Goal: Find specific page/section: Find specific page/section

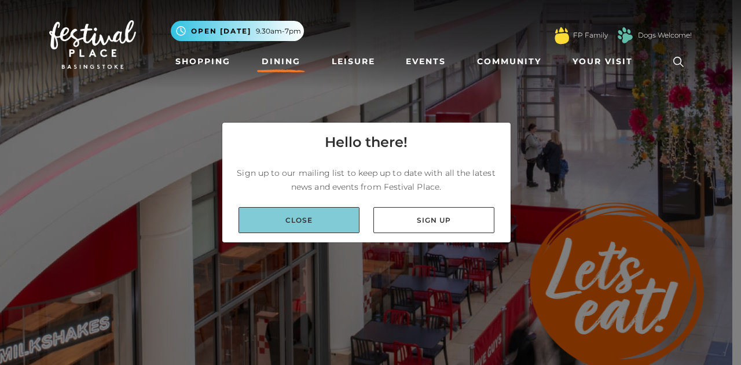
click at [341, 215] on link "Close" at bounding box center [298, 220] width 121 height 26
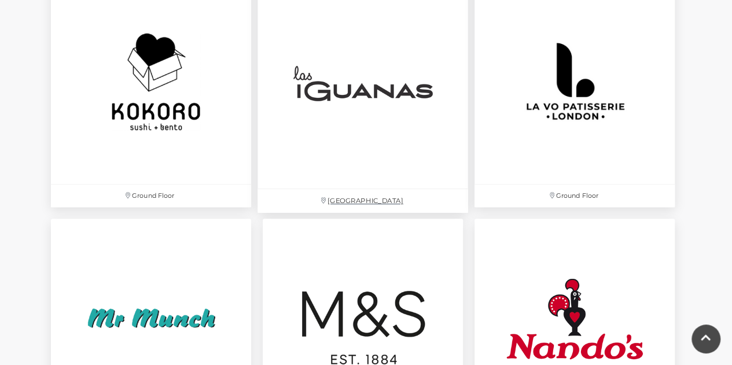
scroll to position [2681, 0]
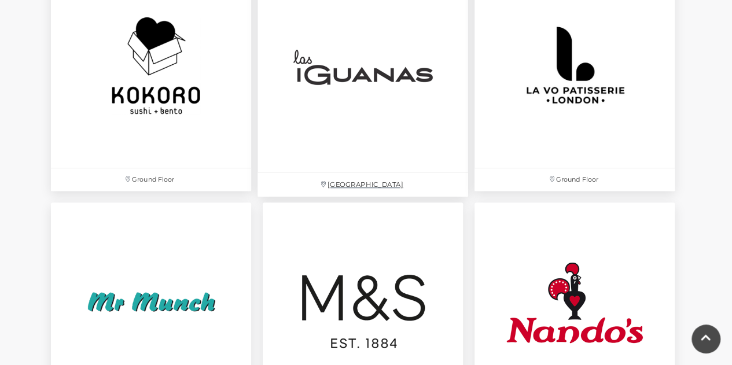
click at [342, 71] on img at bounding box center [363, 67] width 211 height 211
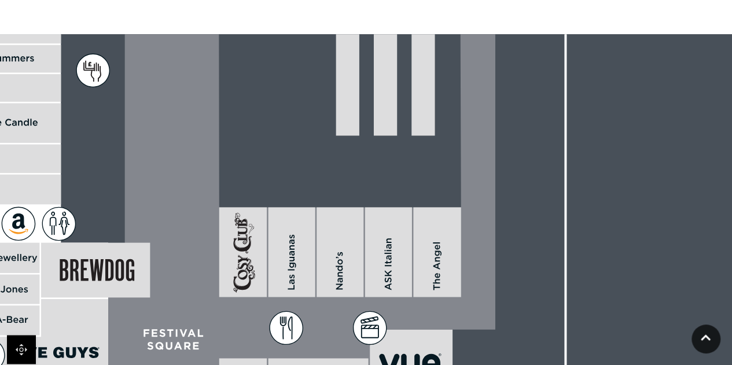
scroll to position [810, 0]
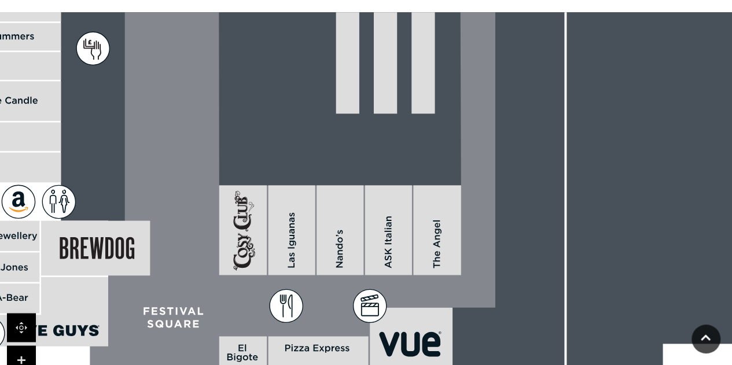
click at [237, 251] on rect at bounding box center [242, 230] width 47 height 90
